Goal: Task Accomplishment & Management: Manage account settings

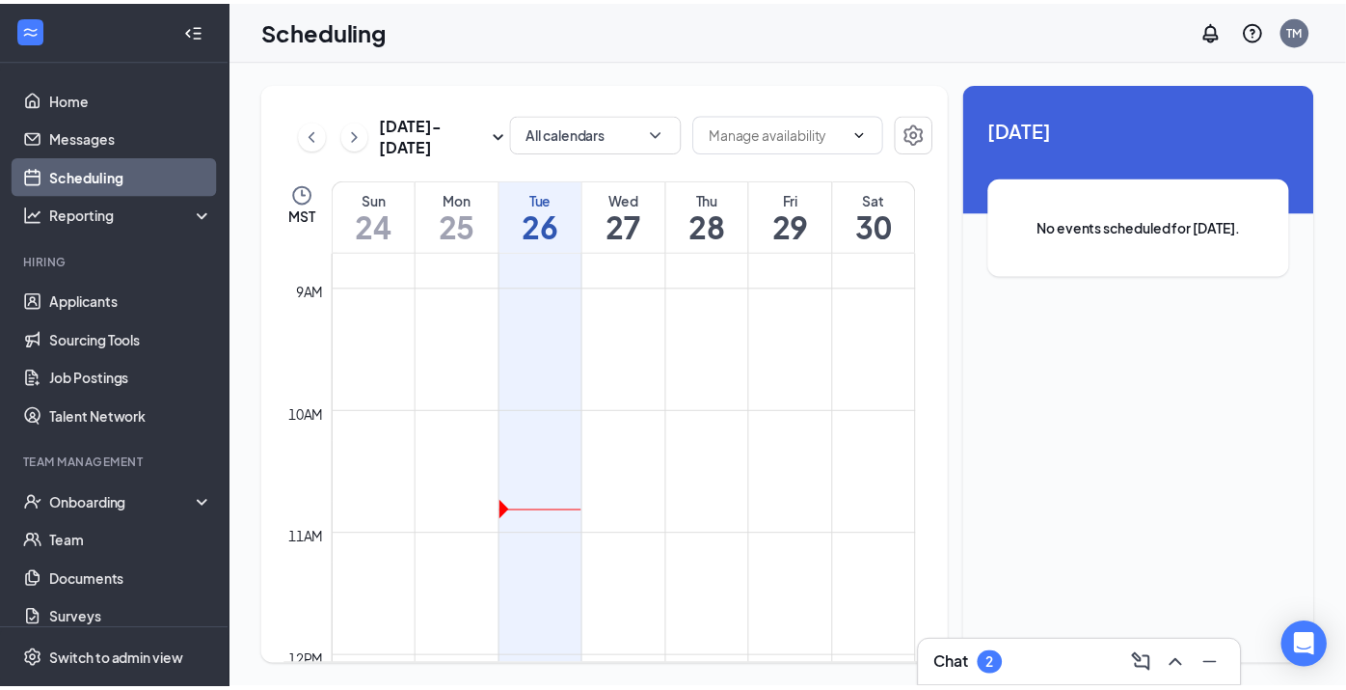
scroll to position [1106, 0]
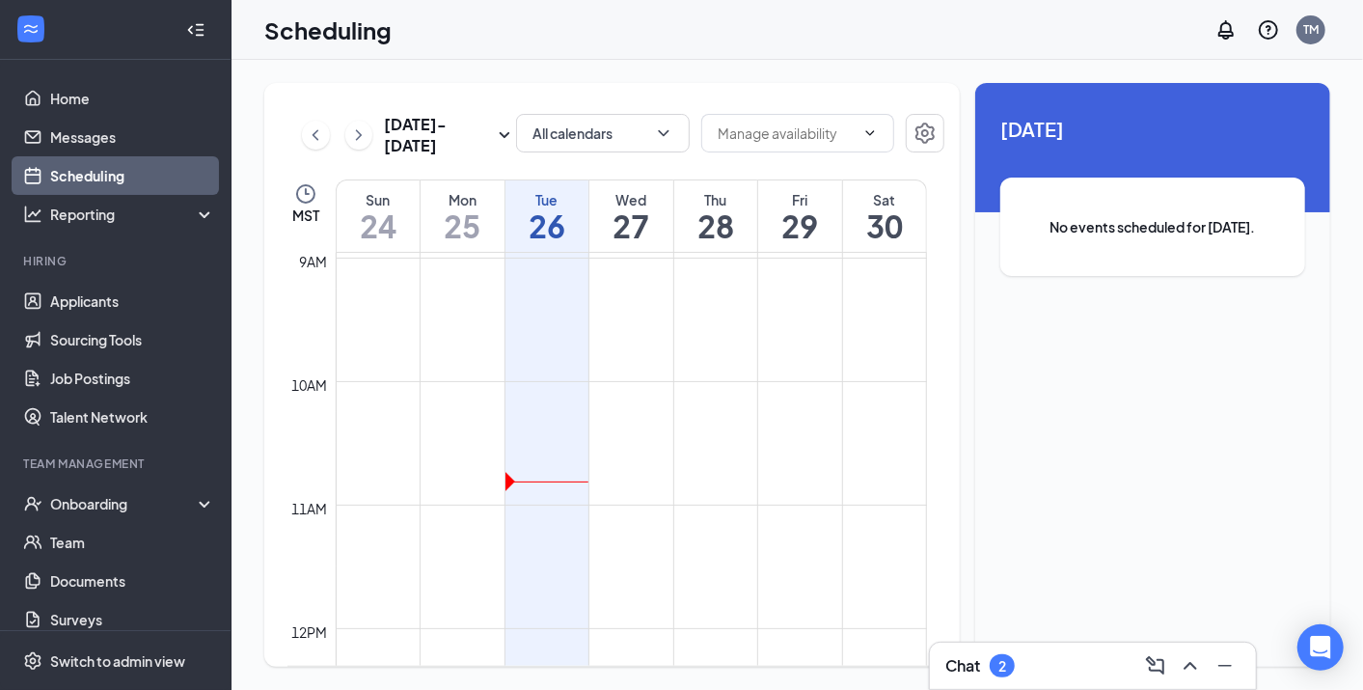
click at [637, 203] on div "Wed" at bounding box center [631, 199] width 84 height 19
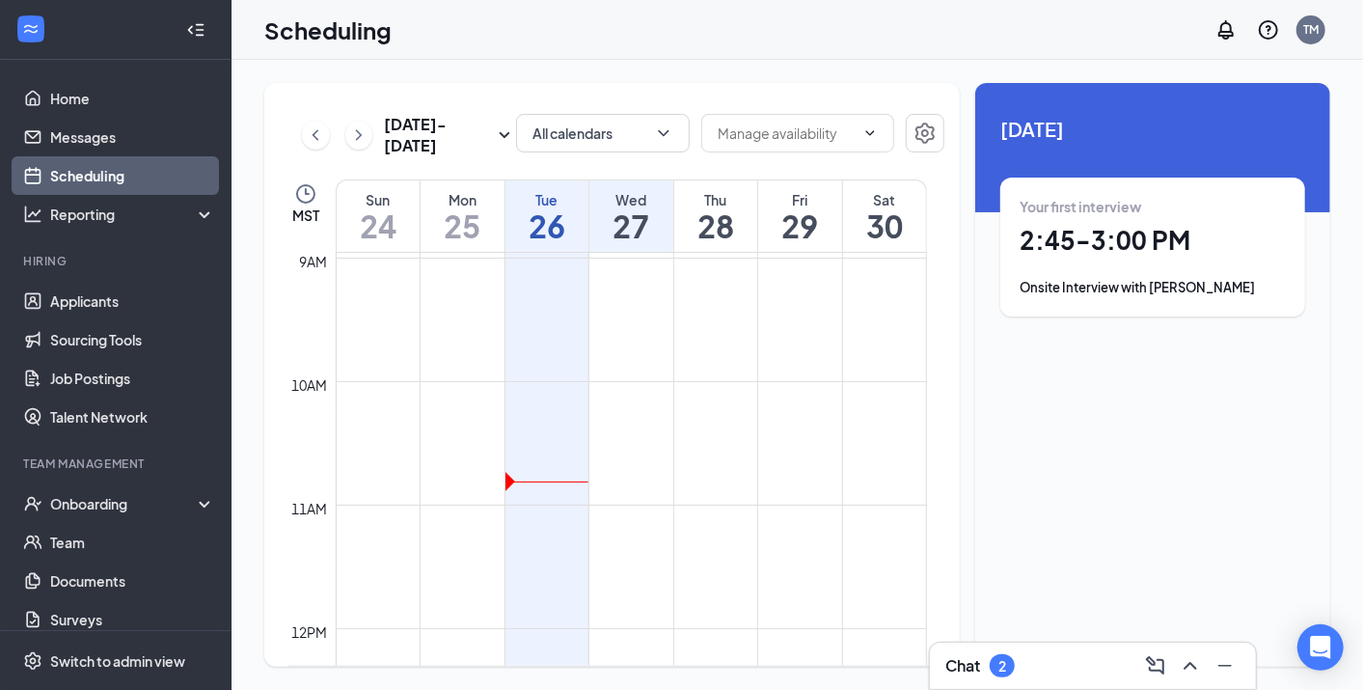
click at [1160, 297] on div "Your first interview 2:45 - 3:00 PM Onsite Interview with [PERSON_NAME]" at bounding box center [1152, 246] width 305 height 139
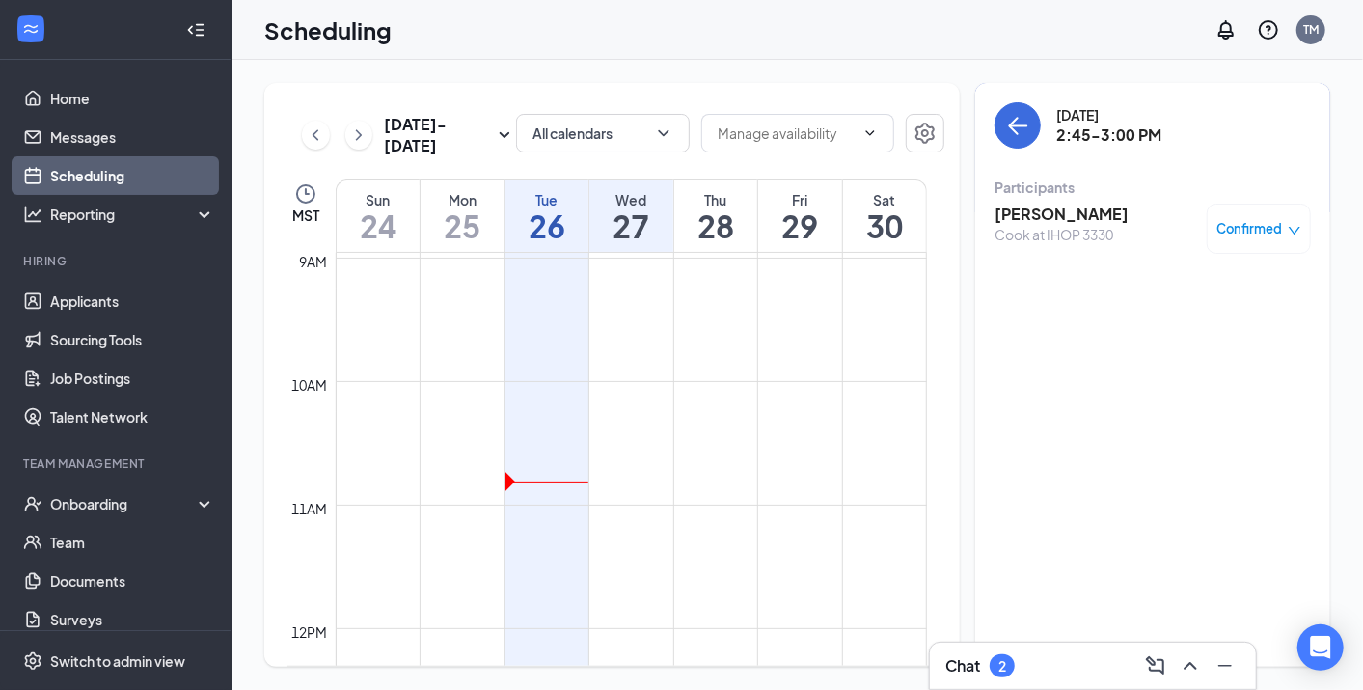
click at [1259, 215] on div "Confirmed" at bounding box center [1259, 229] width 104 height 50
click at [1251, 239] on div "Confirmed" at bounding box center [1259, 229] width 104 height 50
click at [1278, 218] on div "Confirmed" at bounding box center [1259, 229] width 104 height 50
click at [1057, 226] on div "Cook at IHOP 3330" at bounding box center [1061, 234] width 134 height 19
click at [1056, 204] on h3 "[PERSON_NAME]" at bounding box center [1061, 214] width 134 height 21
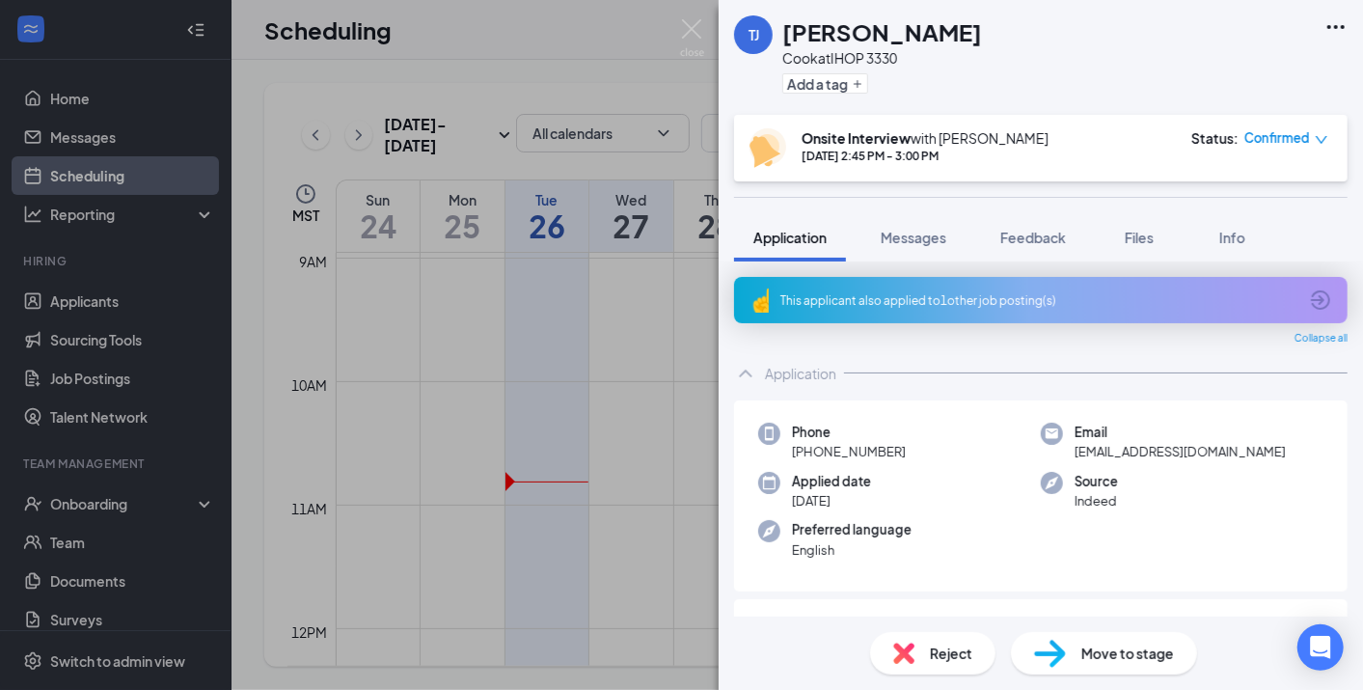
click at [1316, 137] on icon "down" at bounding box center [1322, 140] width 14 height 14
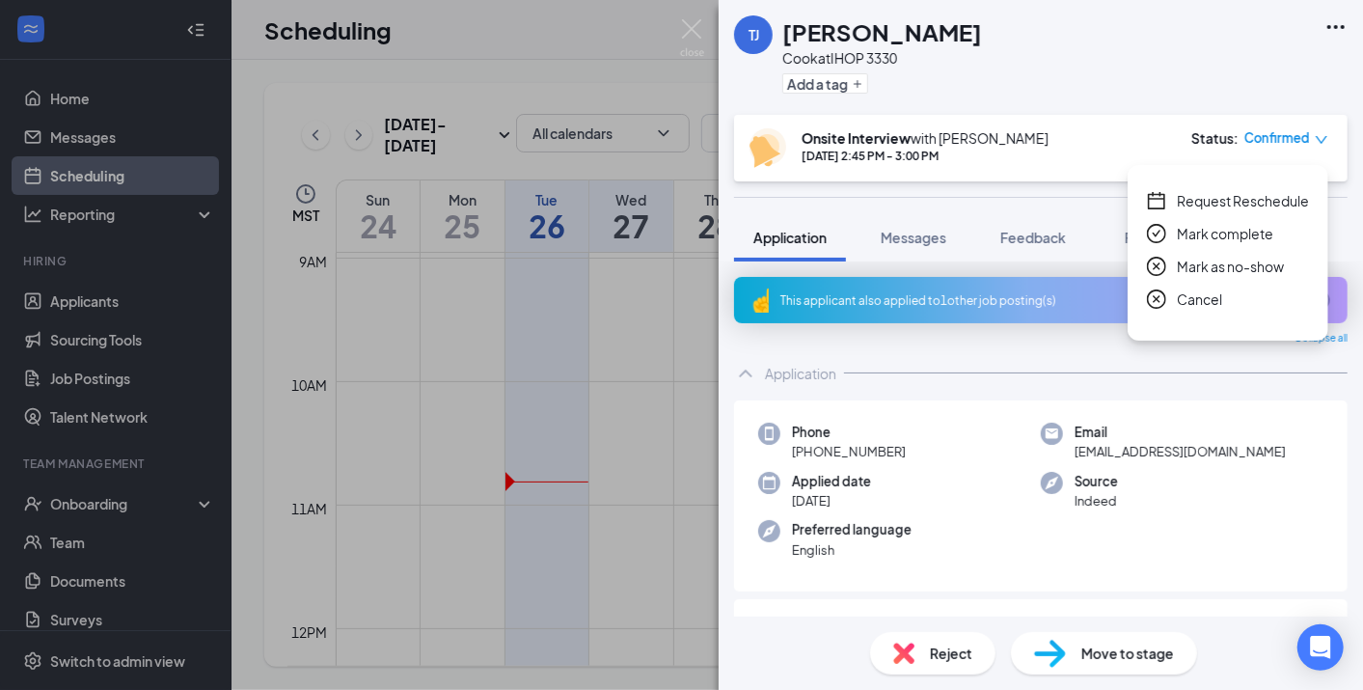
click at [1203, 299] on span "Cancel" at bounding box center [1199, 298] width 45 height 21
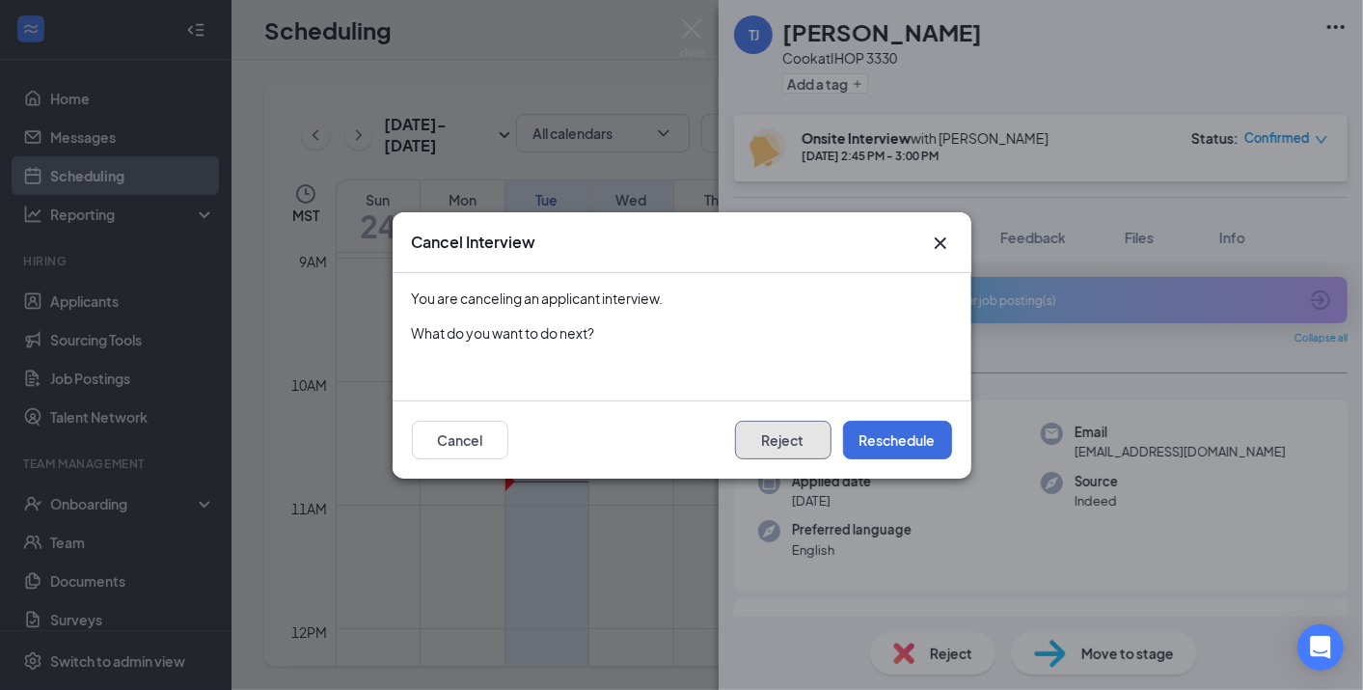
click at [786, 444] on button "Reject" at bounding box center [783, 440] width 96 height 39
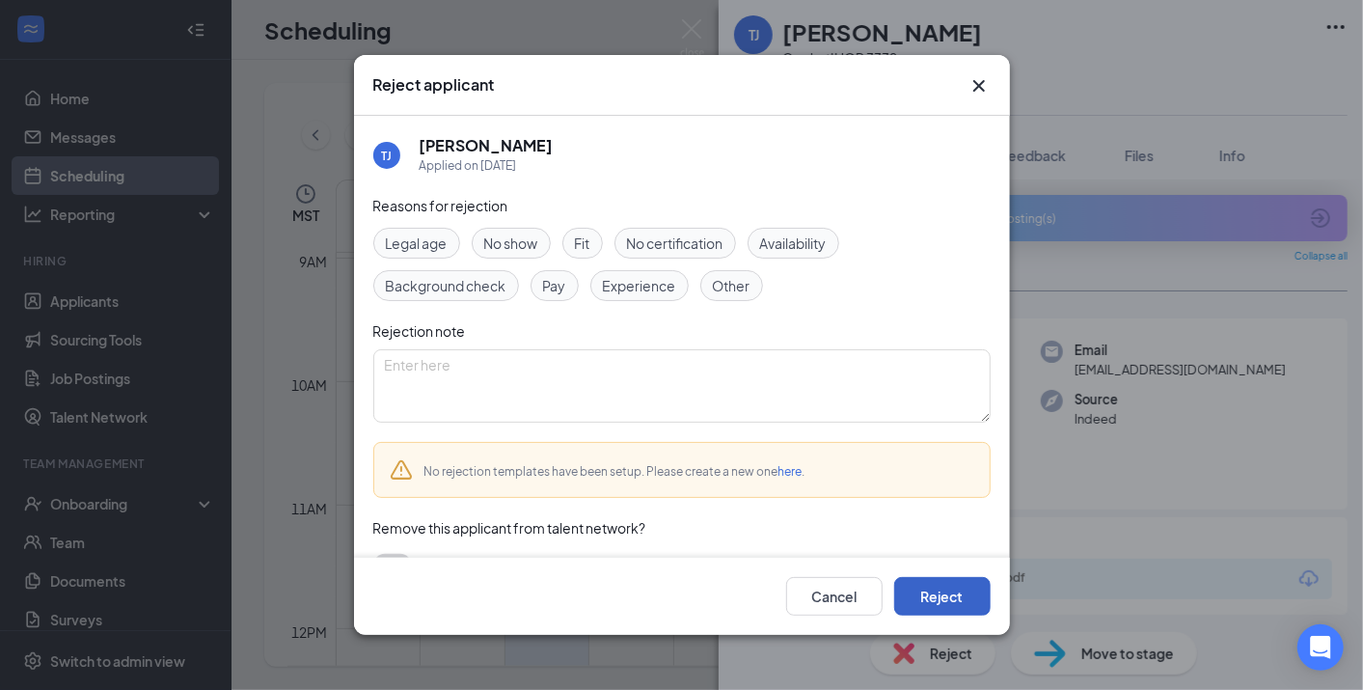
click at [947, 594] on button "Reject" at bounding box center [942, 596] width 96 height 39
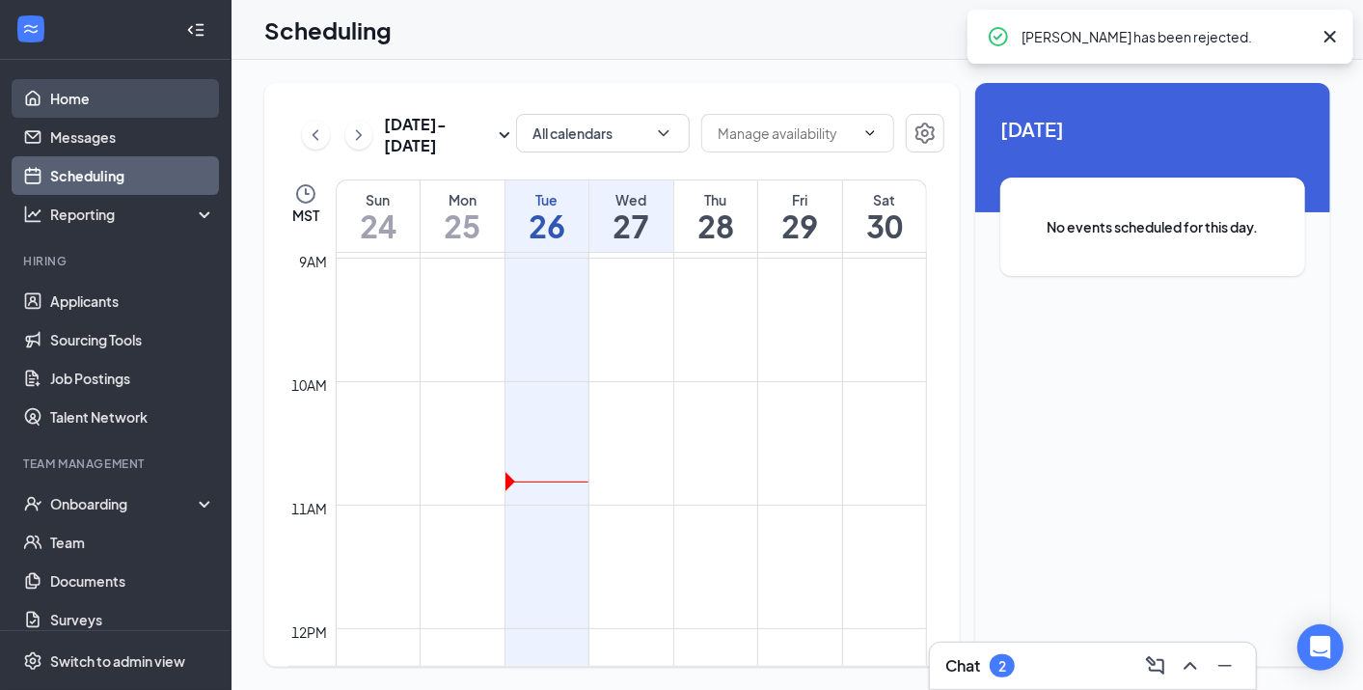
click at [55, 91] on link "Home" at bounding box center [132, 98] width 165 height 39
